Goal: Book appointment/travel/reservation

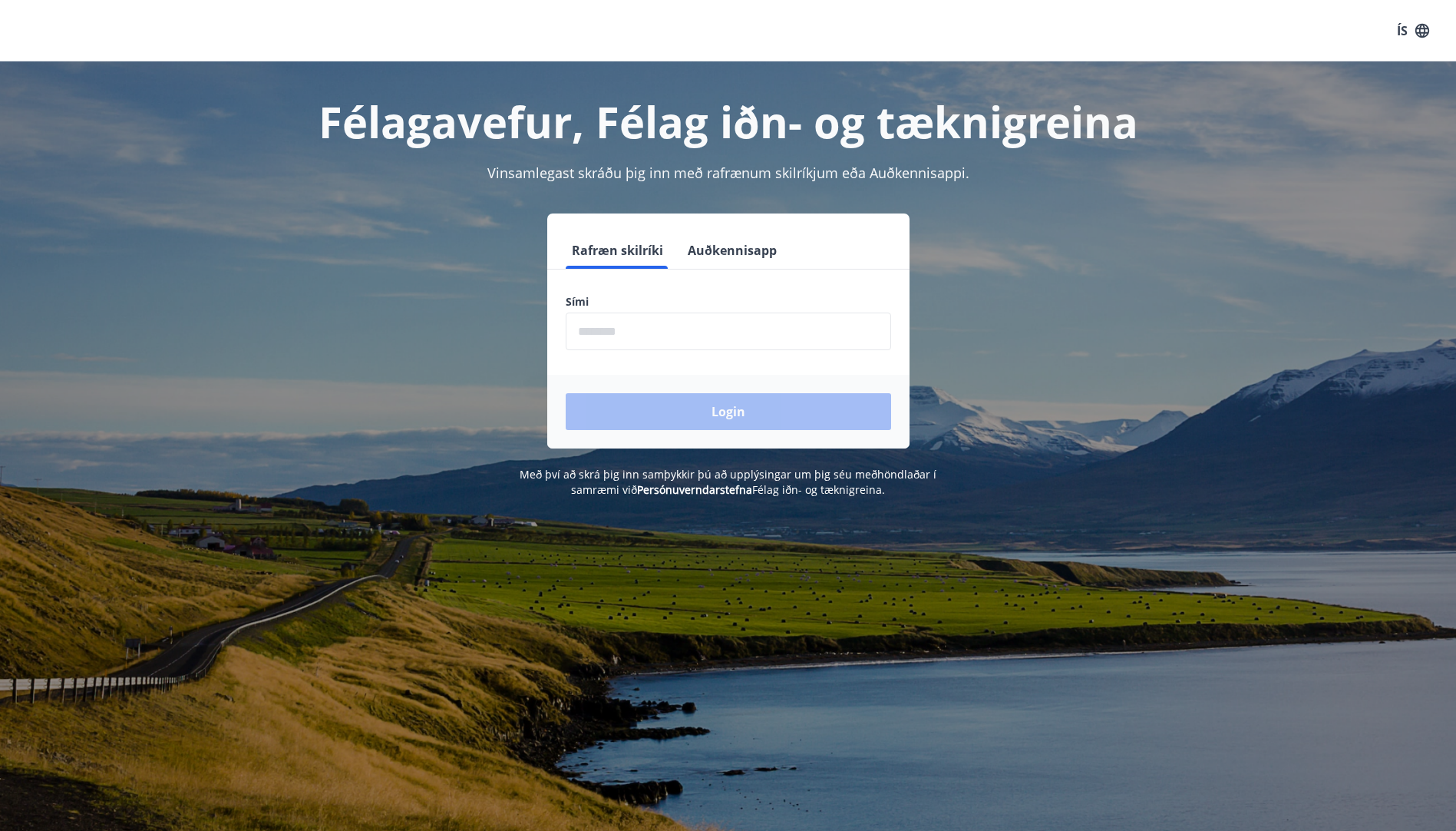
click at [652, 330] on input "phone" at bounding box center [728, 331] width 325 height 37
type input "********"
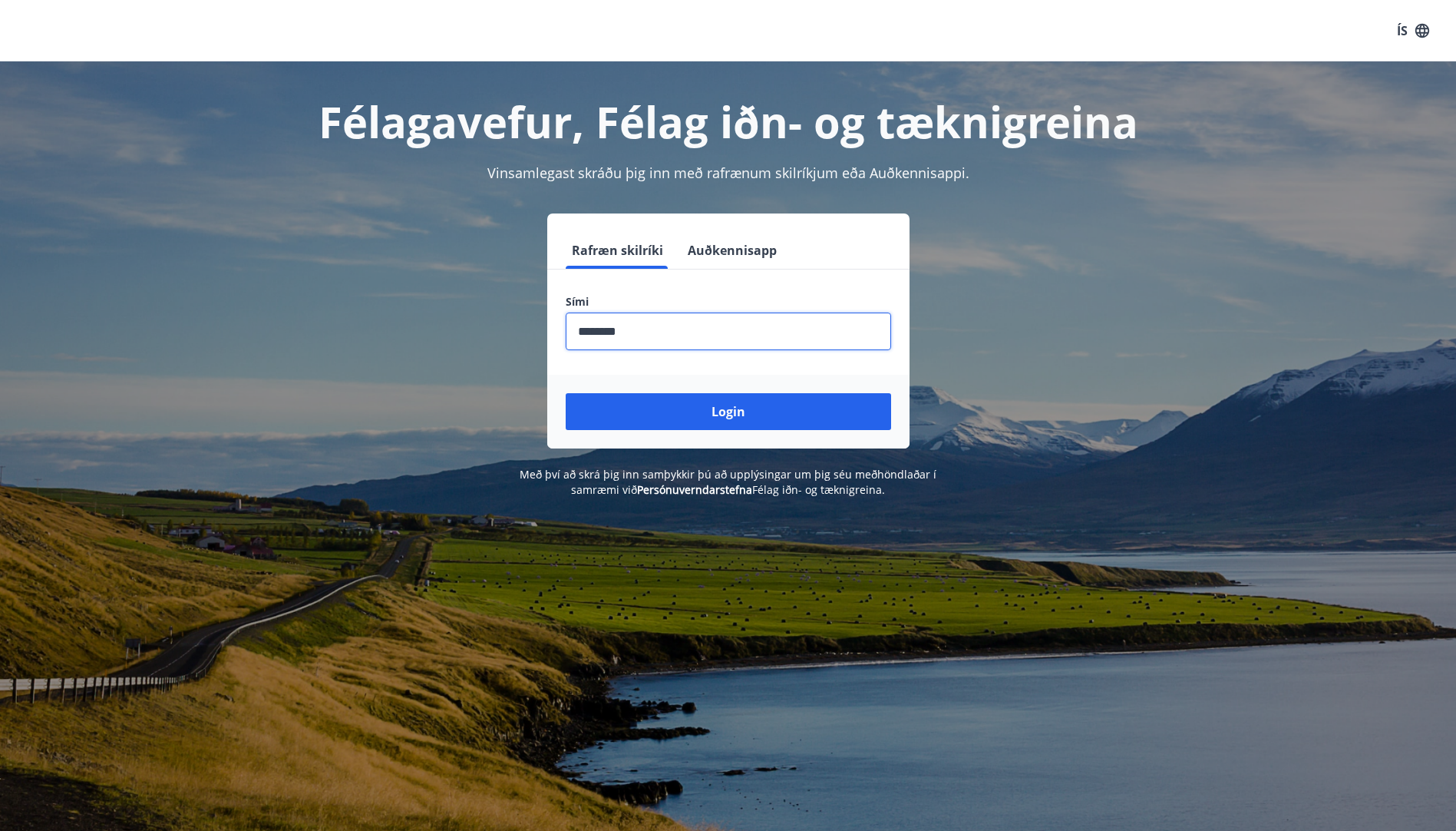
click at [684, 411] on button "Login" at bounding box center [728, 411] width 325 height 36
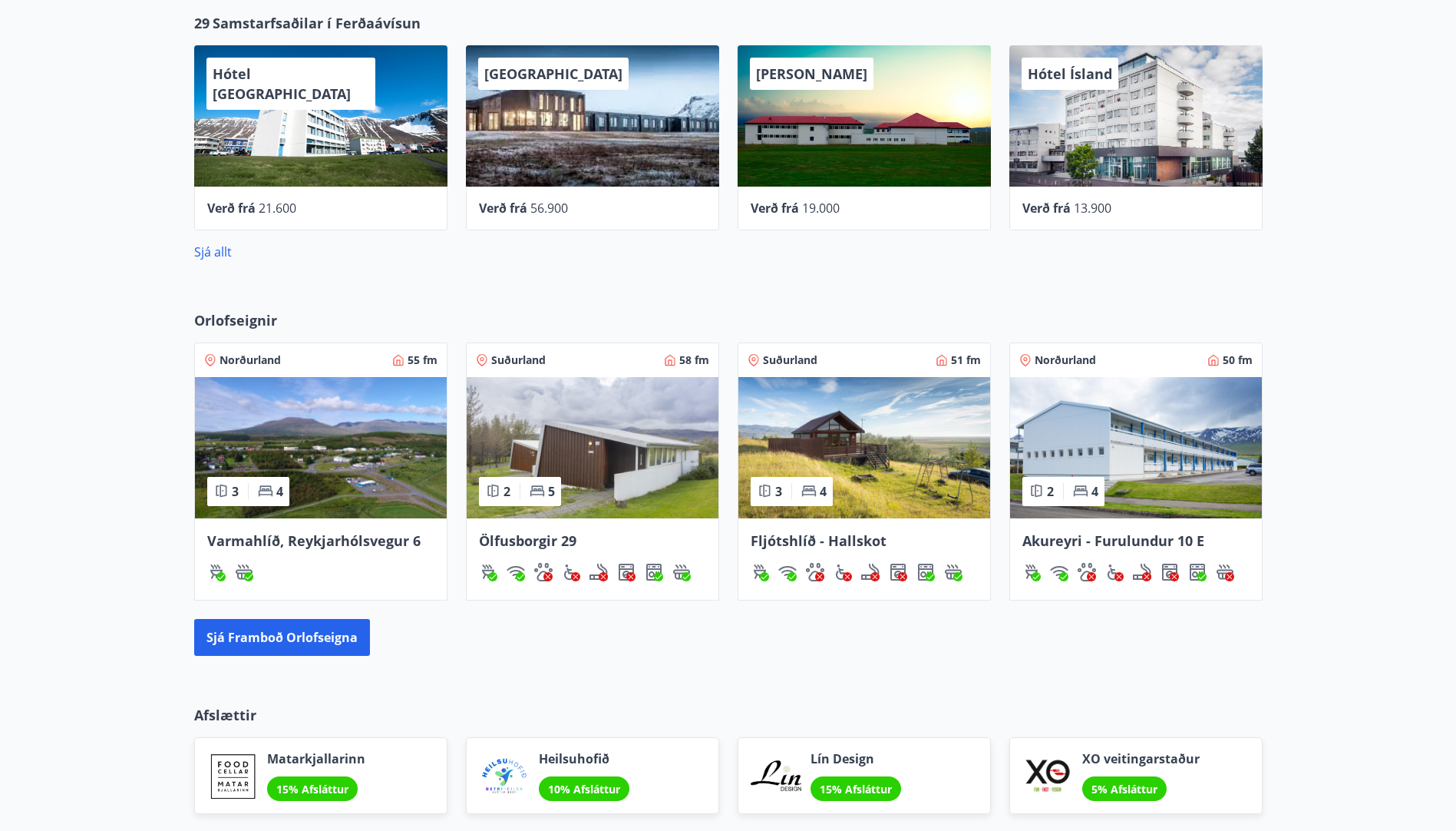
scroll to position [660, 0]
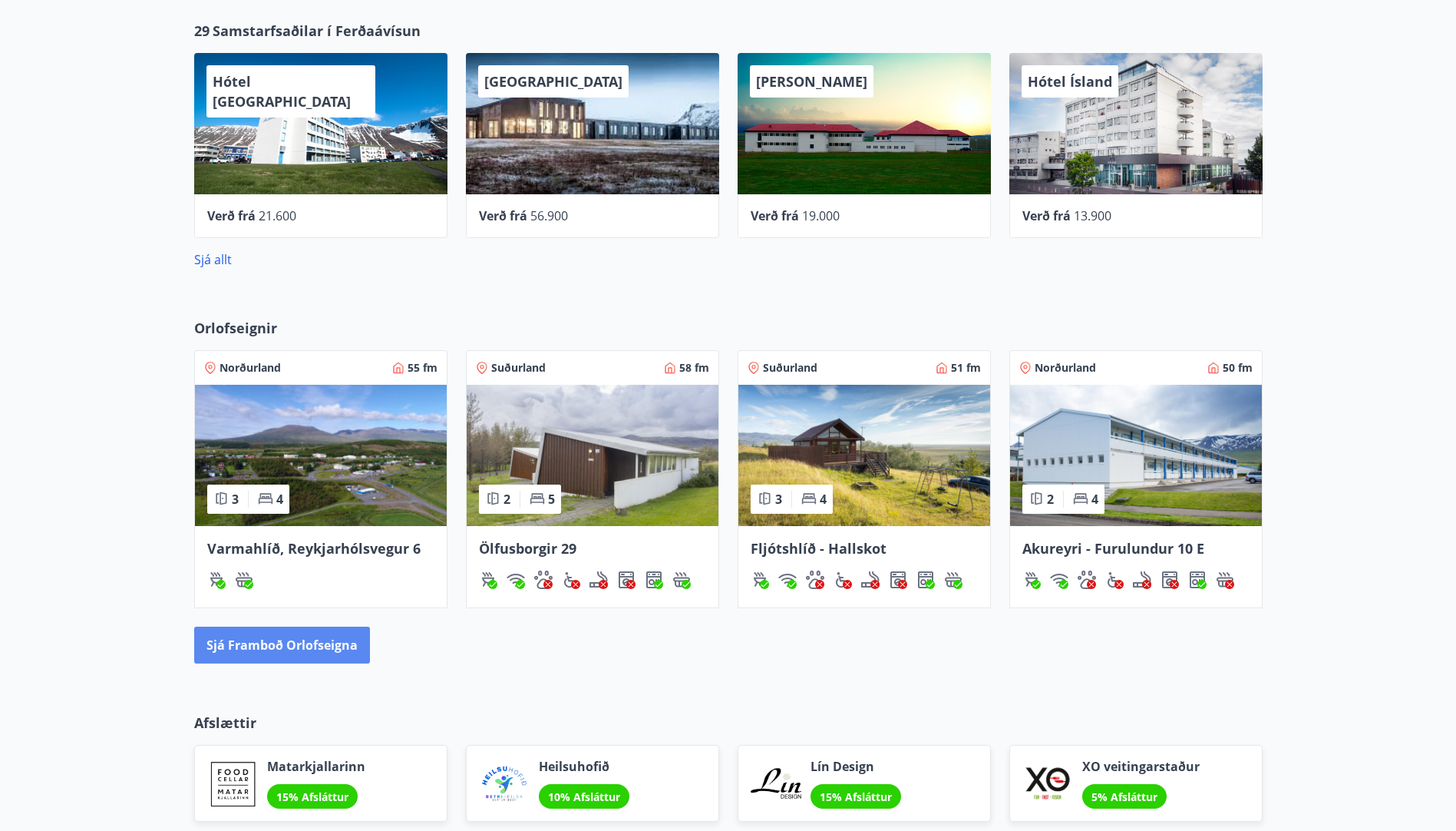
click at [291, 638] on button "Sjá framboð orlofseigna" at bounding box center [282, 644] width 176 height 36
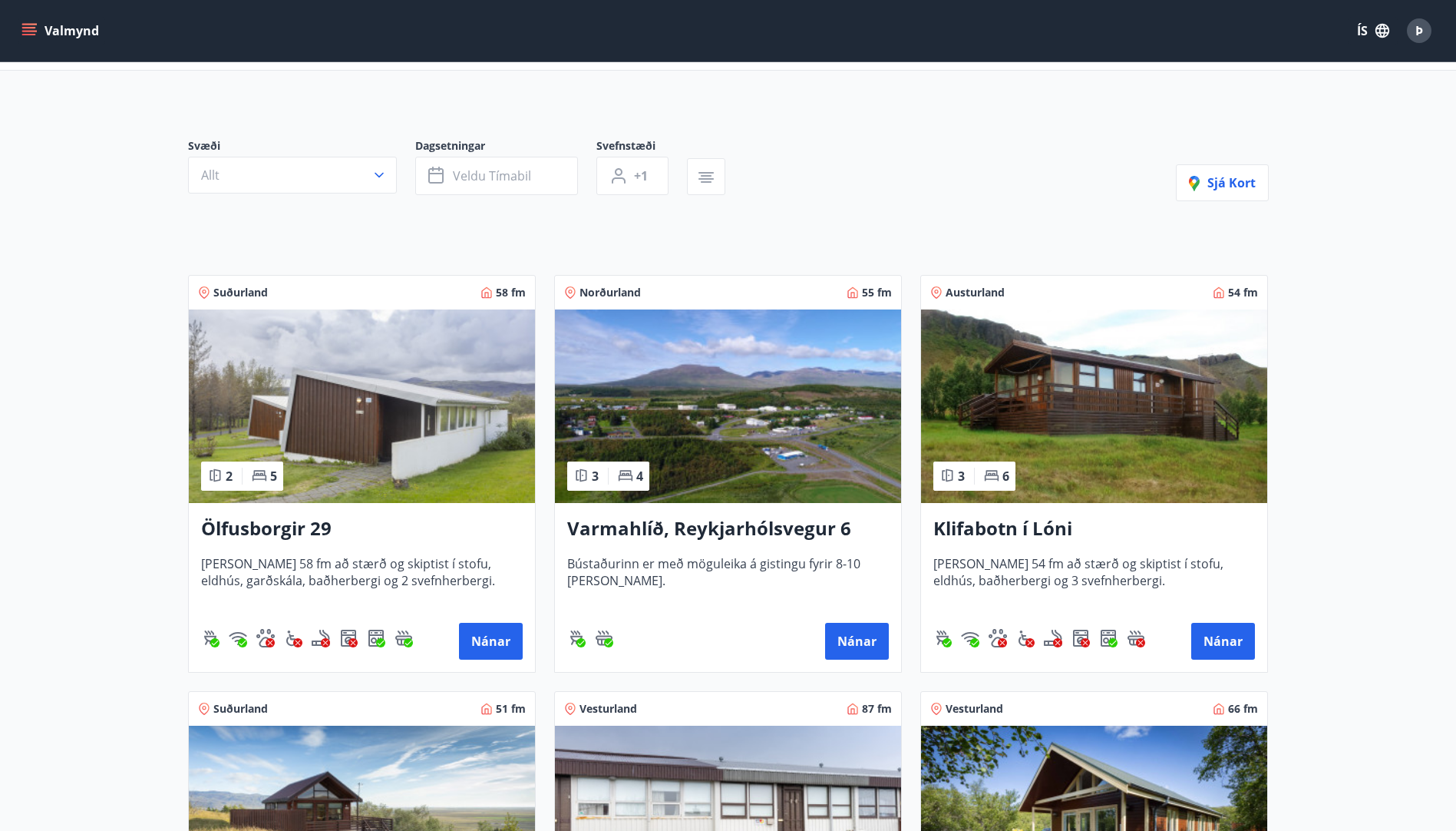
scroll to position [77, 0]
click at [541, 178] on button "Veldu tímabil" at bounding box center [496, 176] width 163 height 38
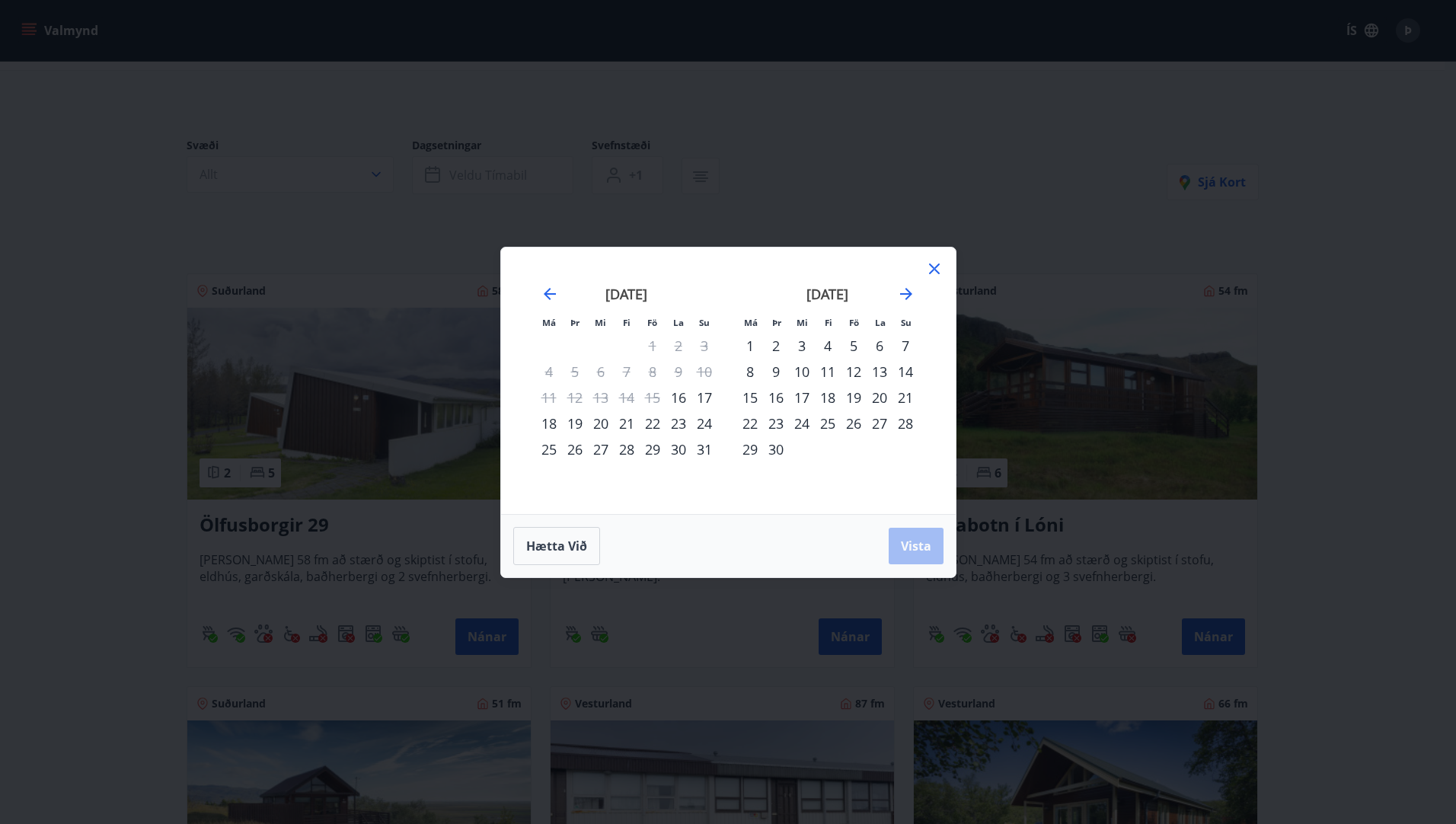
click at [678, 396] on div "16" at bounding box center [678, 397] width 26 height 26
click at [549, 426] on div "18" at bounding box center [549, 422] width 26 height 26
click at [913, 546] on span "Vista" at bounding box center [916, 546] width 30 height 17
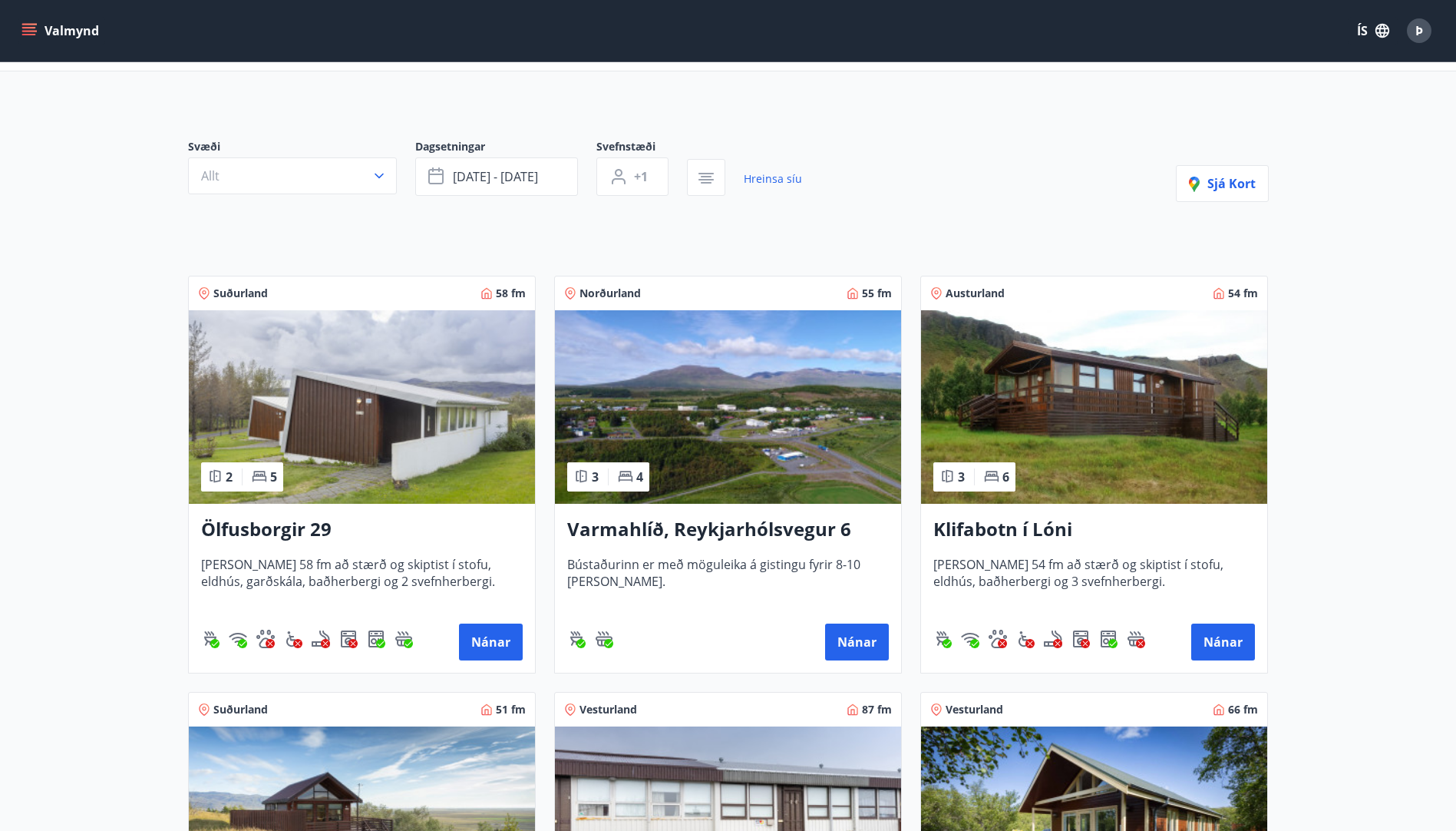
scroll to position [3, 0]
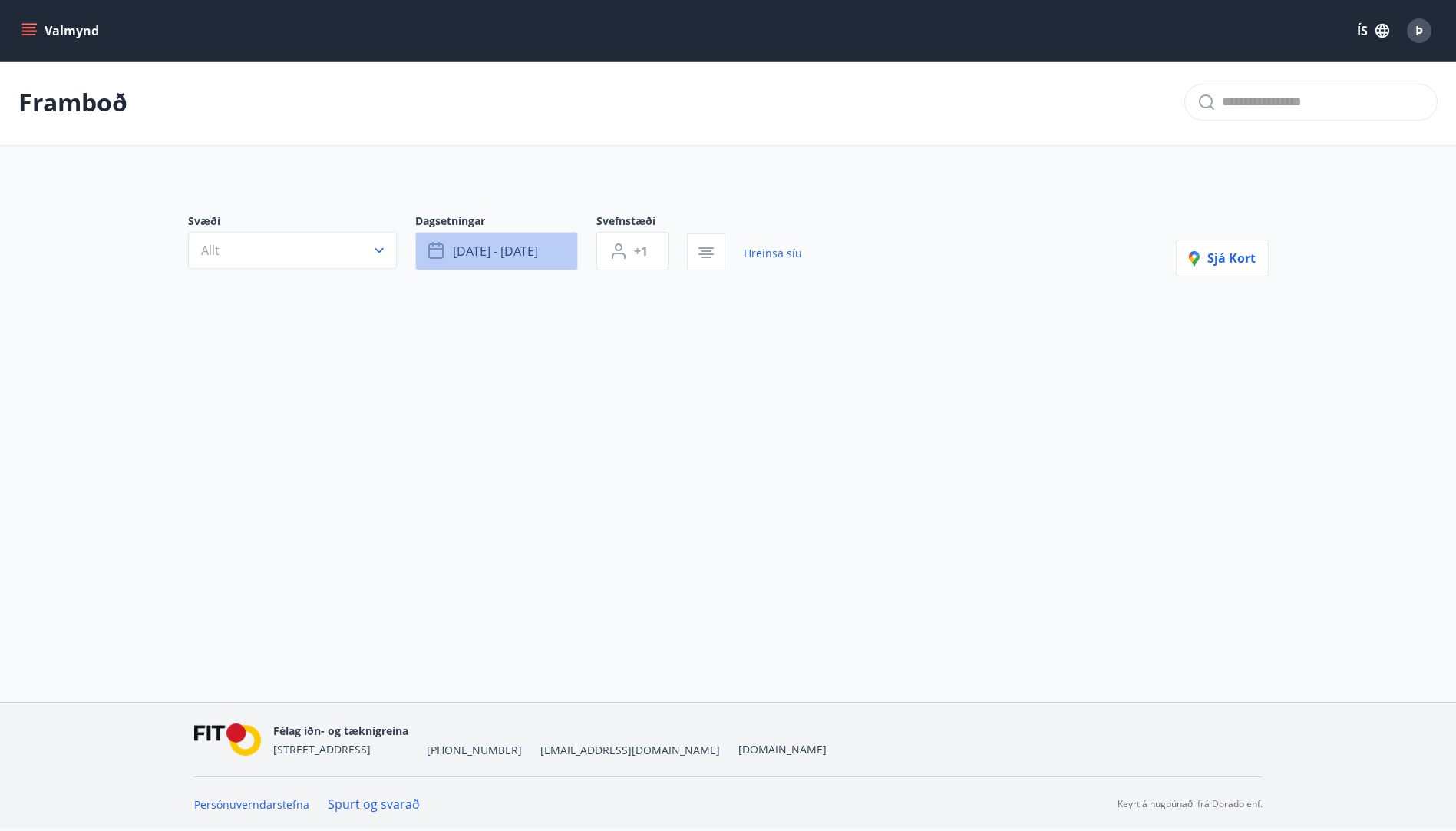
click at [551, 251] on button "ágú 16 - ágú 18" at bounding box center [496, 251] width 163 height 38
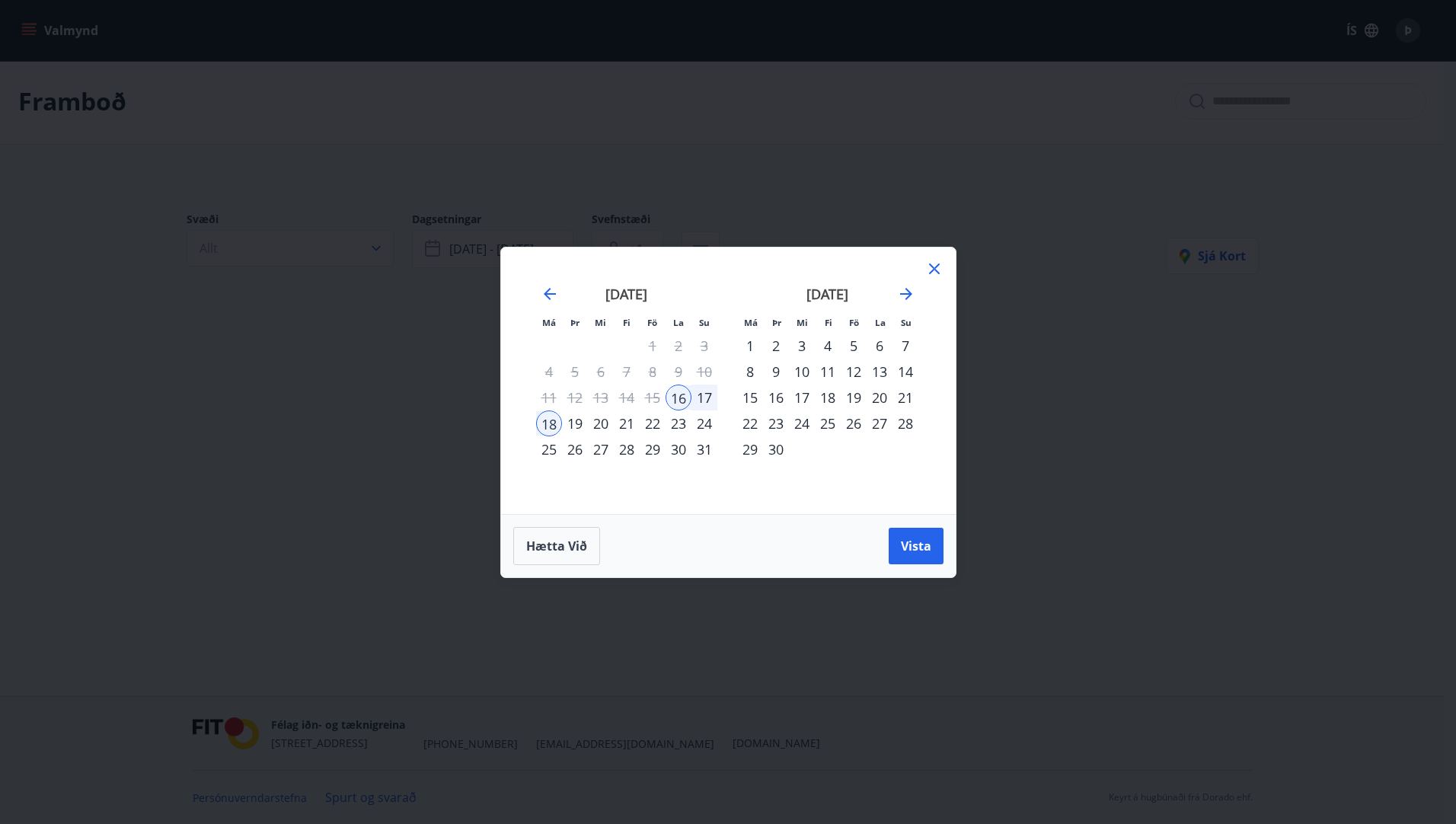
click at [675, 422] on div "23" at bounding box center [678, 422] width 26 height 26
click at [555, 453] on div "25" at bounding box center [549, 449] width 26 height 26
click at [657, 428] on div "22" at bounding box center [652, 422] width 26 height 26
click at [548, 446] on div "25" at bounding box center [549, 449] width 26 height 26
click at [702, 424] on div "24" at bounding box center [704, 422] width 26 height 26
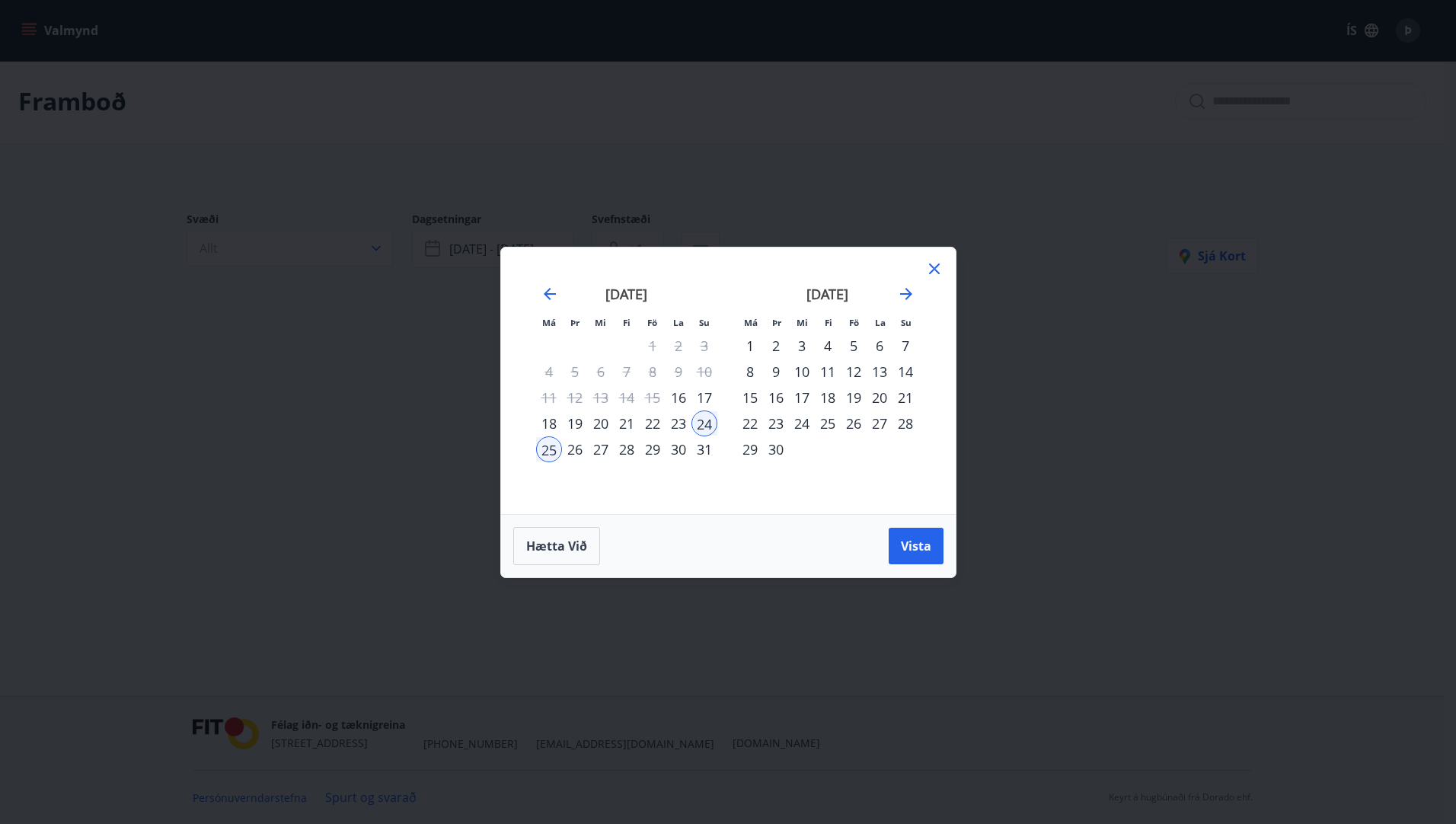
click at [655, 422] on div "22" at bounding box center [652, 422] width 26 height 26
click at [701, 427] on div "24" at bounding box center [704, 422] width 26 height 26
click at [933, 537] on button "Vista" at bounding box center [916, 545] width 55 height 36
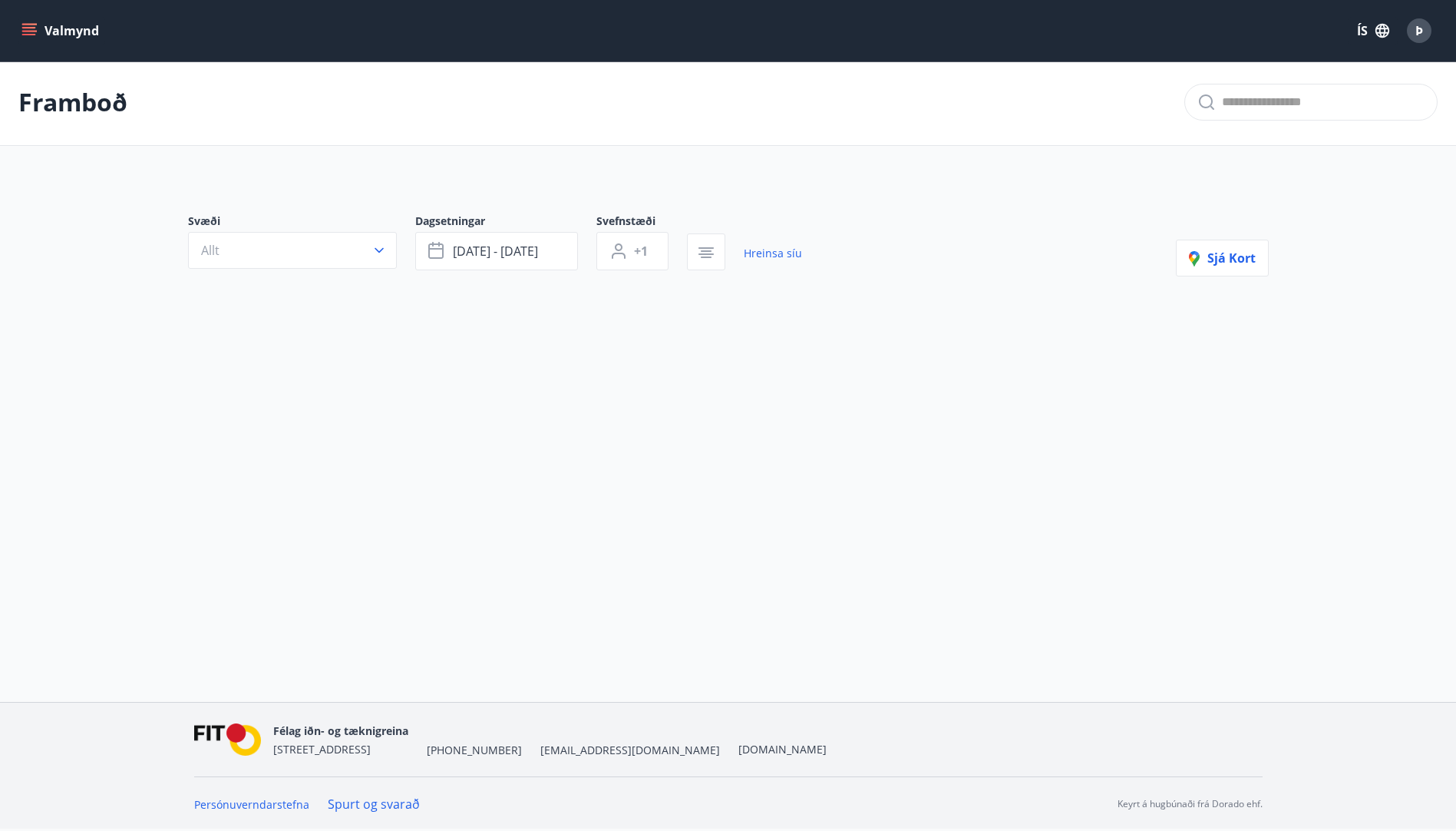
click at [25, 28] on icon "menu" at bounding box center [29, 28] width 14 height 2
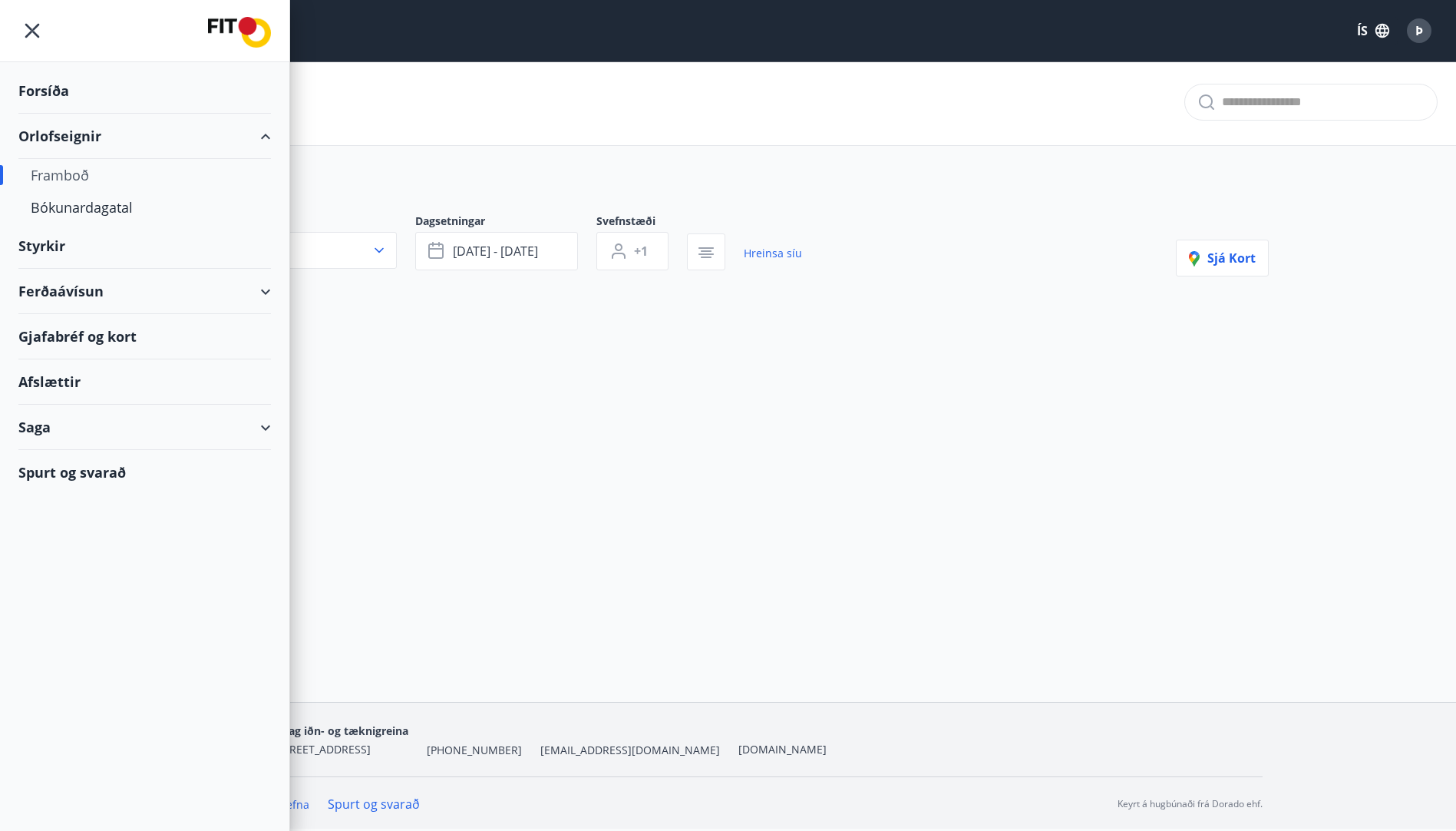
click at [69, 180] on div "Framboð" at bounding box center [144, 175] width 228 height 32
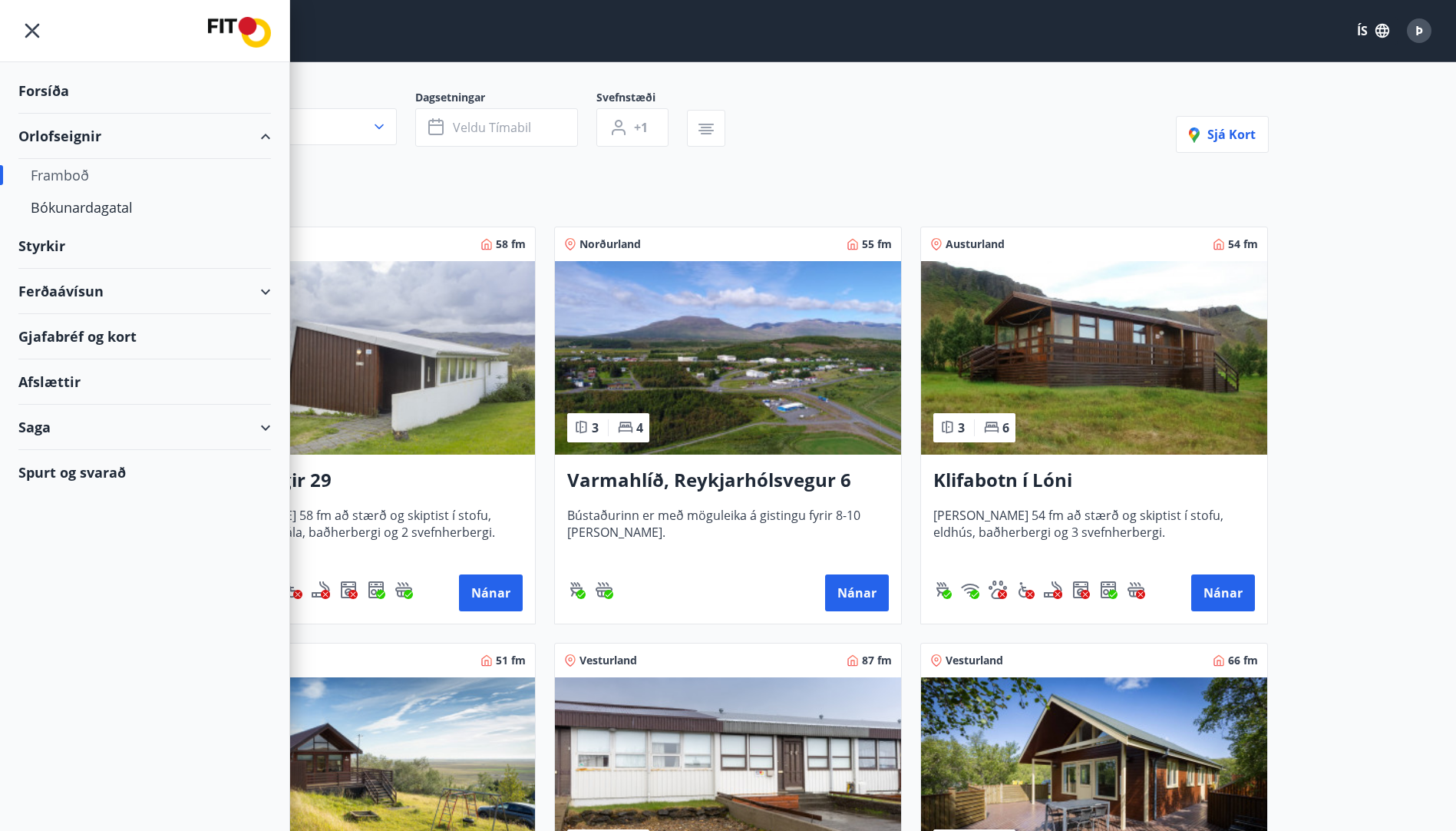
scroll to position [156, 0]
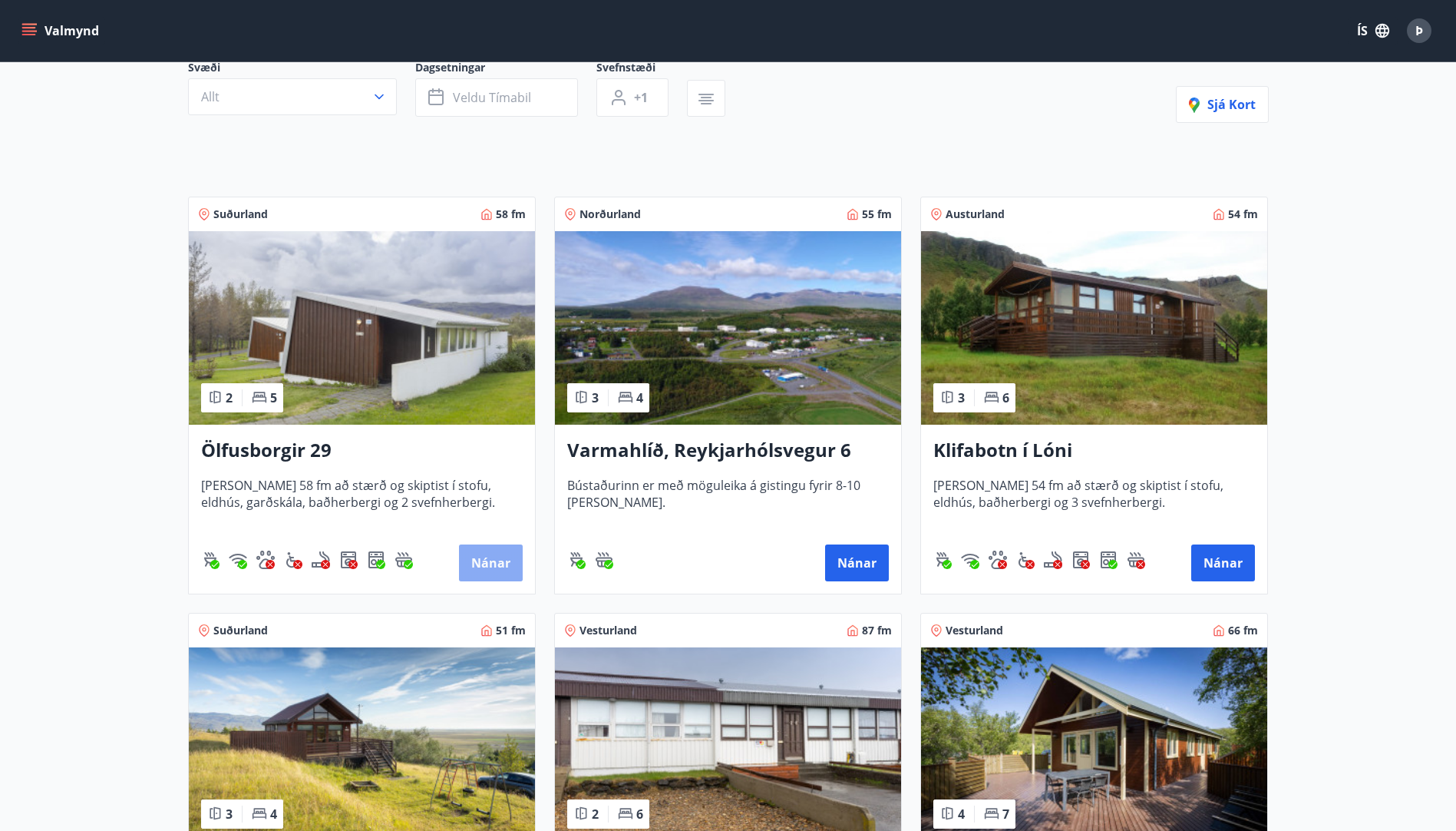
click at [490, 561] on button "Nánar" at bounding box center [490, 562] width 64 height 36
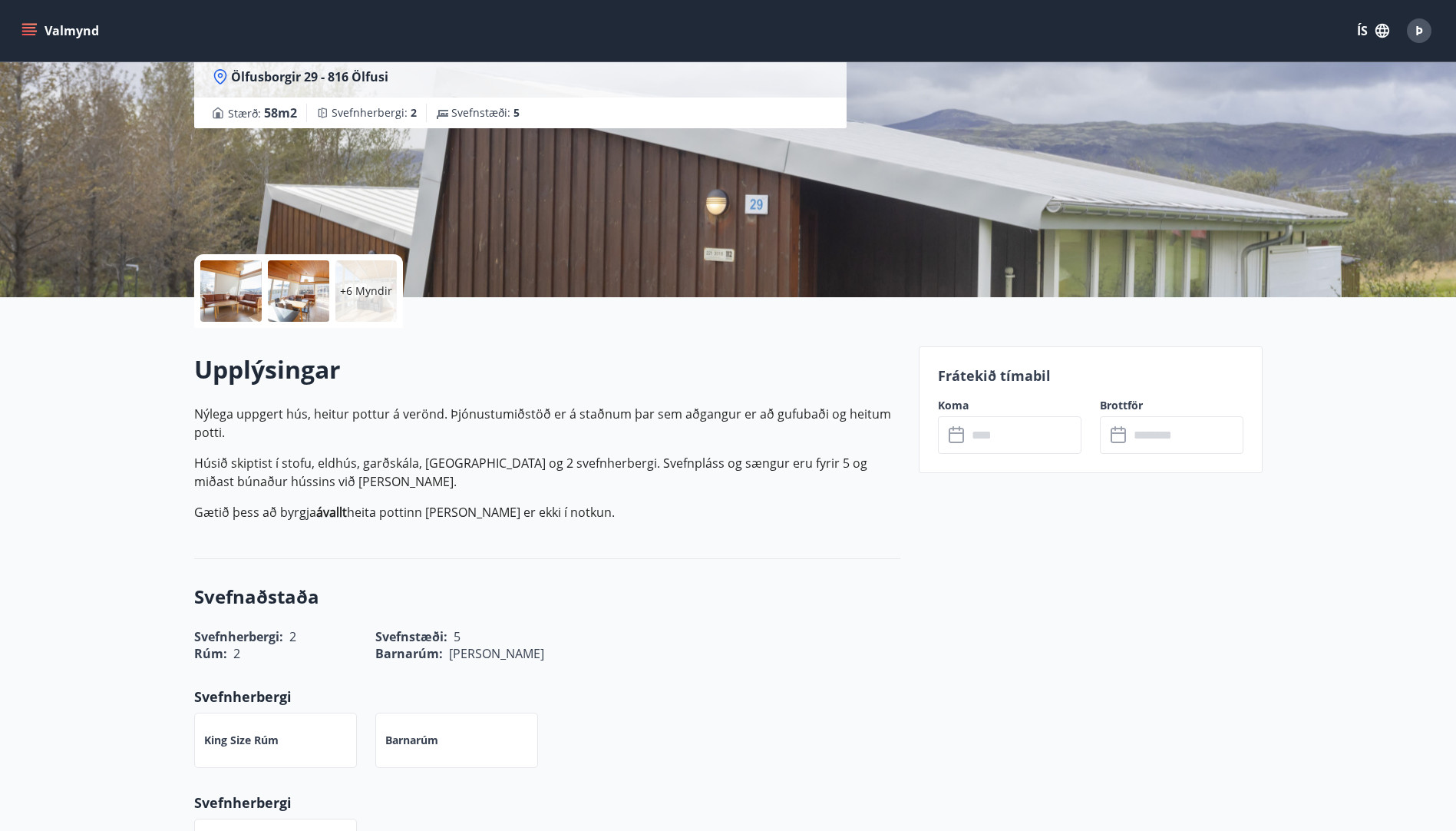
scroll to position [136, 0]
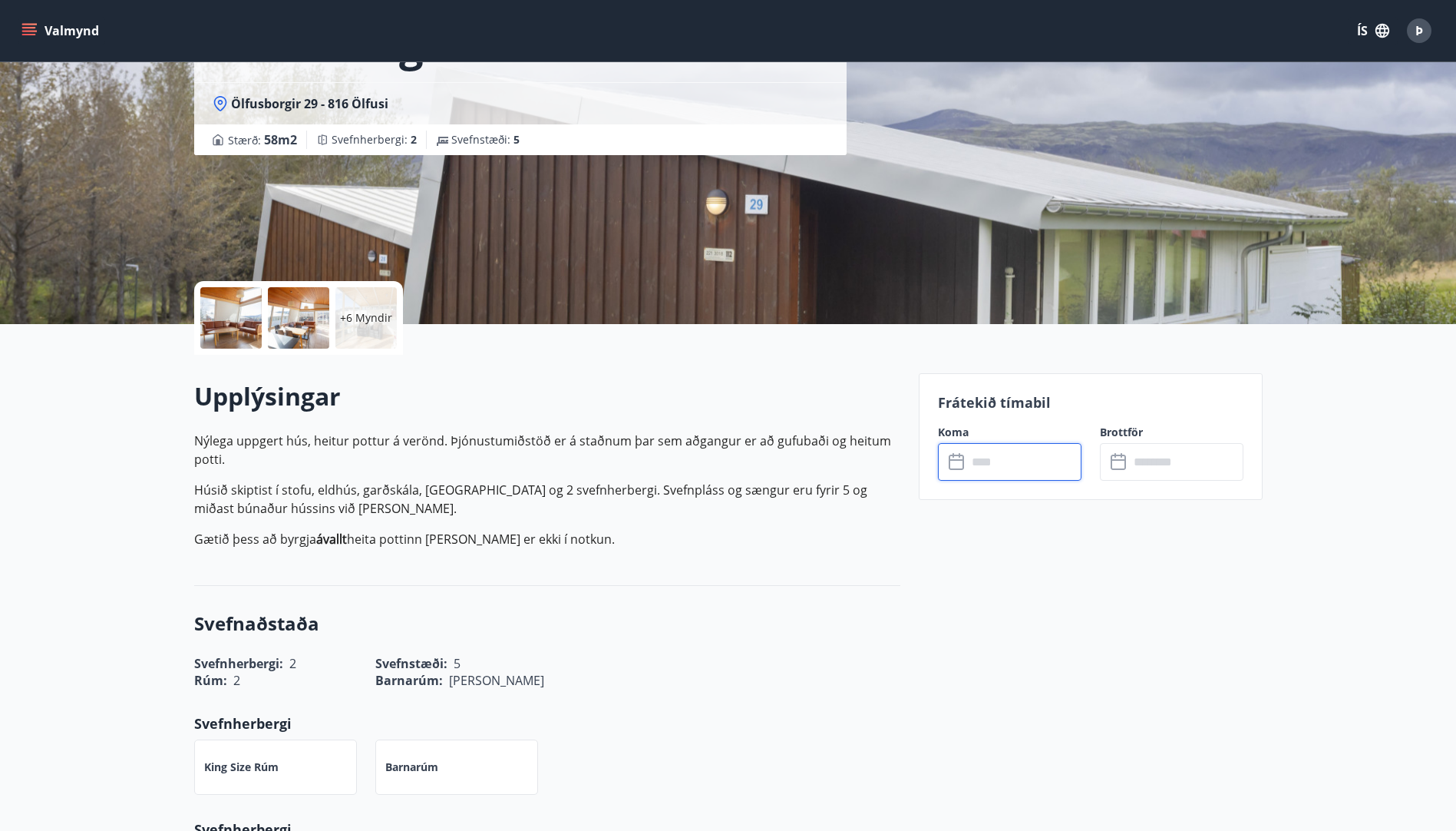
click at [1010, 452] on input "text" at bounding box center [1024, 462] width 114 height 37
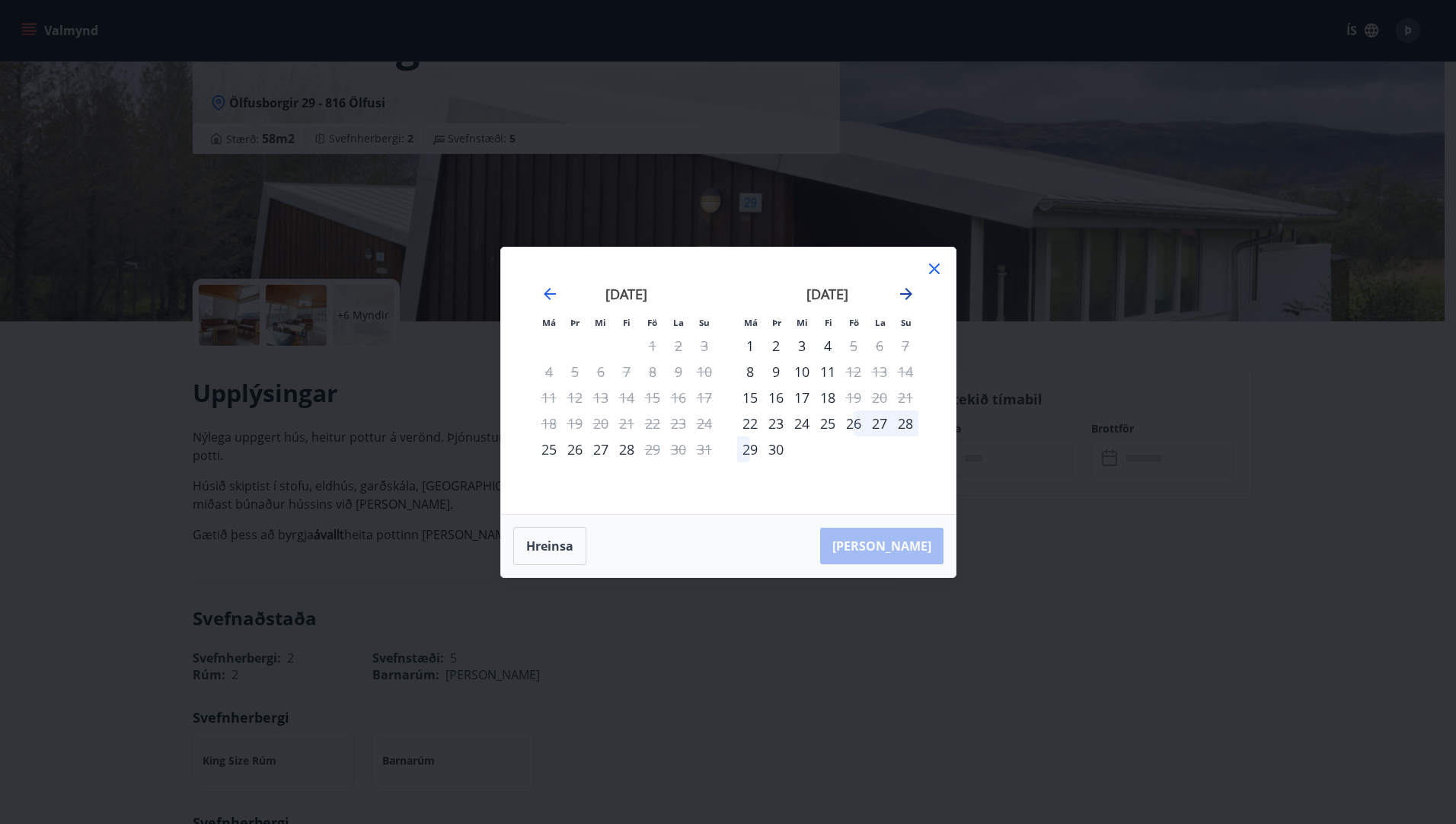
click at [905, 296] on icon "Move forward to switch to the next month." at bounding box center [907, 294] width 18 height 18
click at [934, 270] on icon at bounding box center [934, 269] width 11 height 11
